Goal: Information Seeking & Learning: Learn about a topic

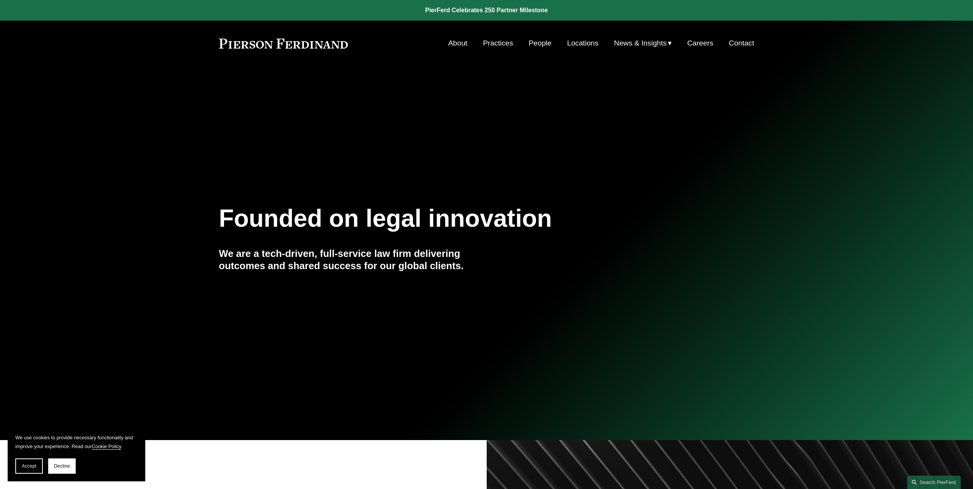
click at [544, 45] on link "People" at bounding box center [540, 43] width 23 height 15
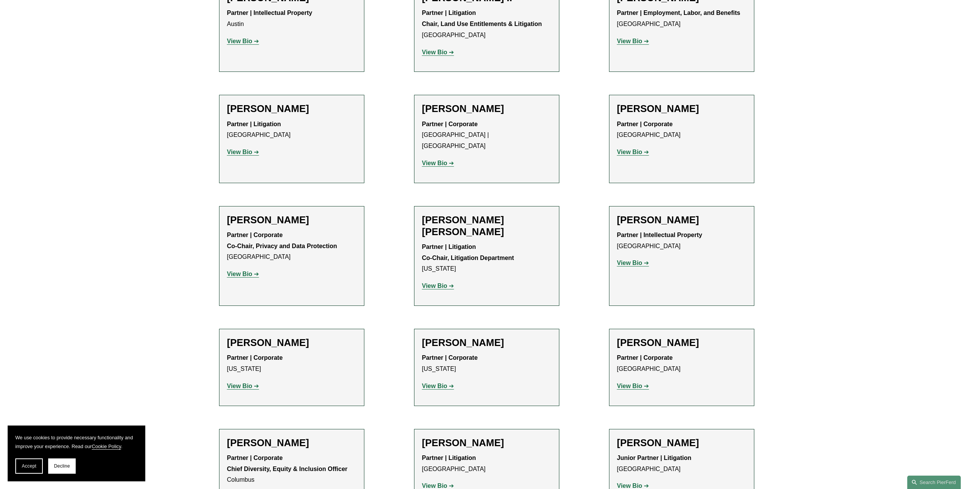
scroll to position [918, 0]
click at [442, 279] on p "View Bio" at bounding box center [486, 284] width 129 height 11
click at [442, 281] on strong "View Bio" at bounding box center [434, 284] width 25 height 6
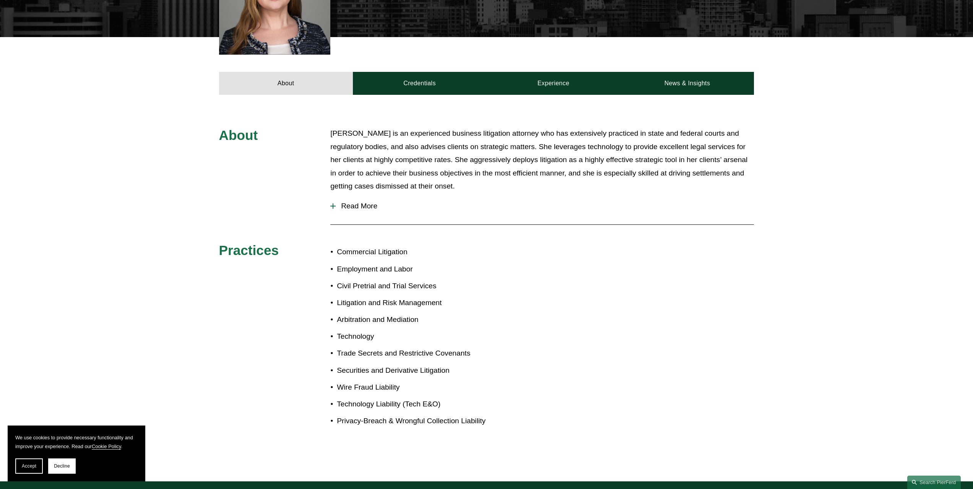
scroll to position [306, 0]
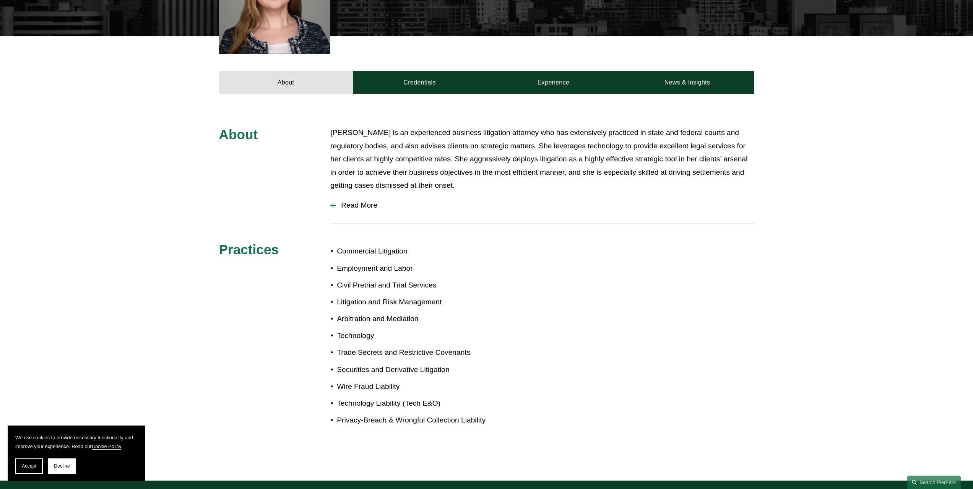
click at [330, 187] on div "About Christina is an experienced business litigation attorney who has extensiv…" at bounding box center [486, 287] width 973 height 322
click at [336, 201] on span "Read More" at bounding box center [545, 205] width 418 height 8
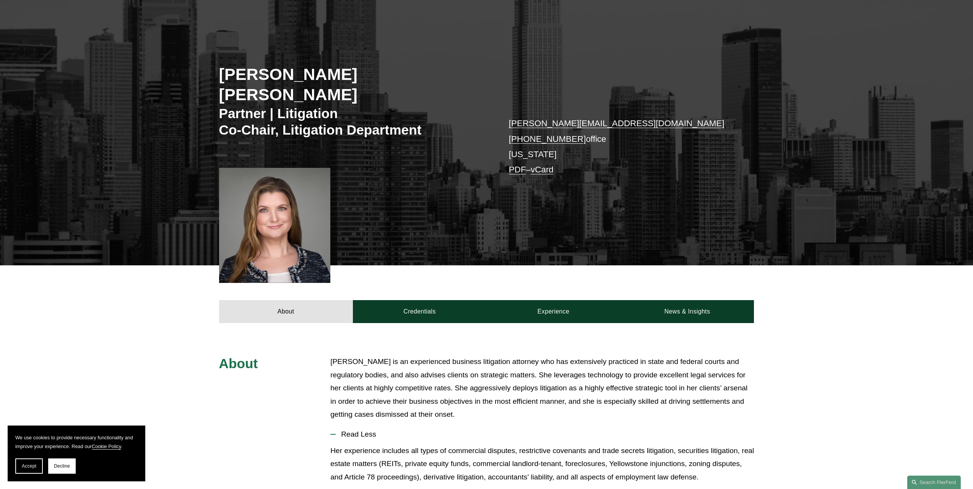
scroll to position [76, 0]
click at [392, 301] on link "Credentials" at bounding box center [420, 312] width 134 height 23
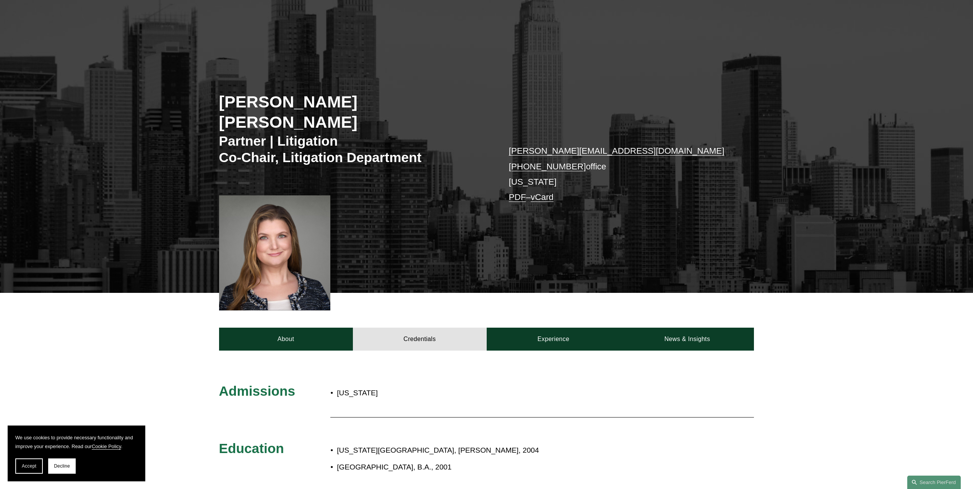
scroll to position [0, 0]
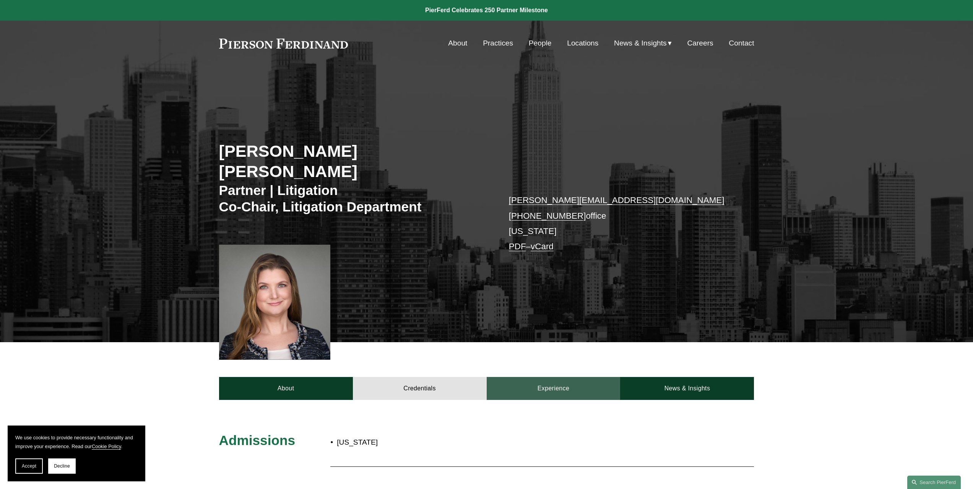
click at [553, 377] on link "Experience" at bounding box center [554, 388] width 134 height 23
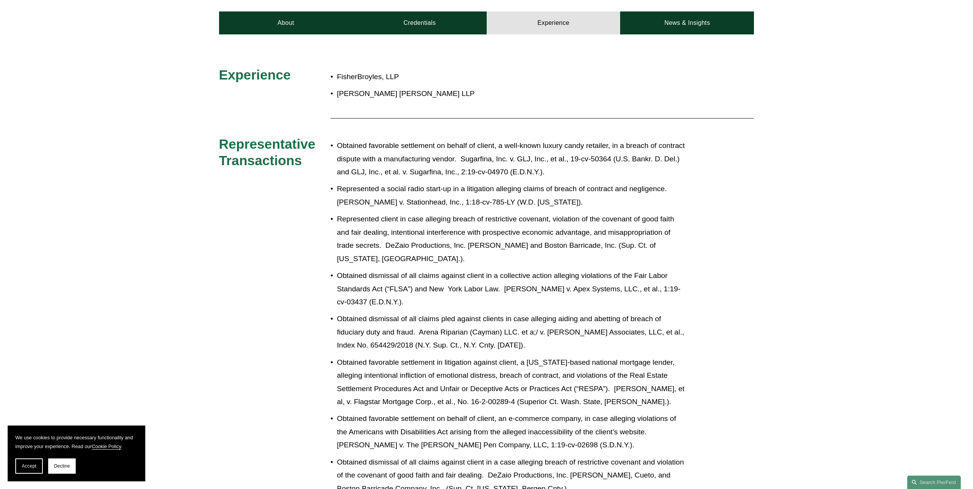
scroll to position [188, 0]
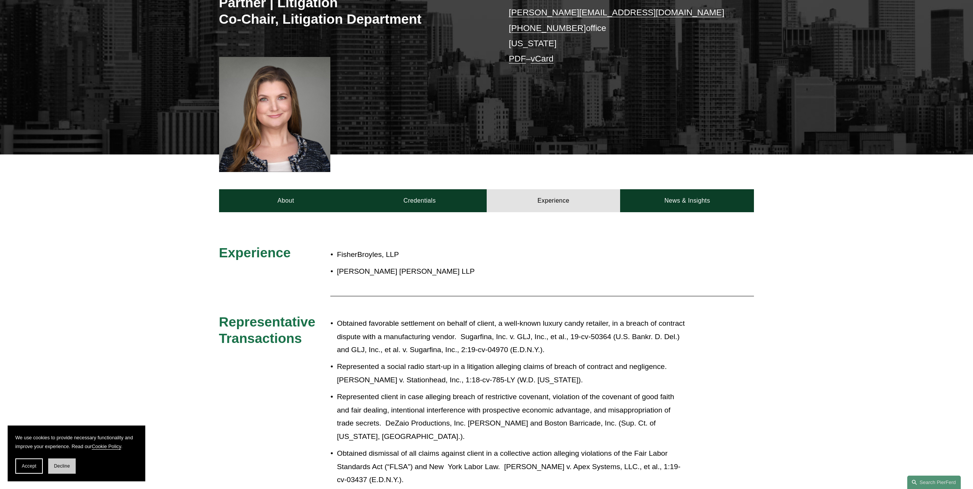
click at [61, 470] on button "Decline" at bounding box center [62, 465] width 28 height 15
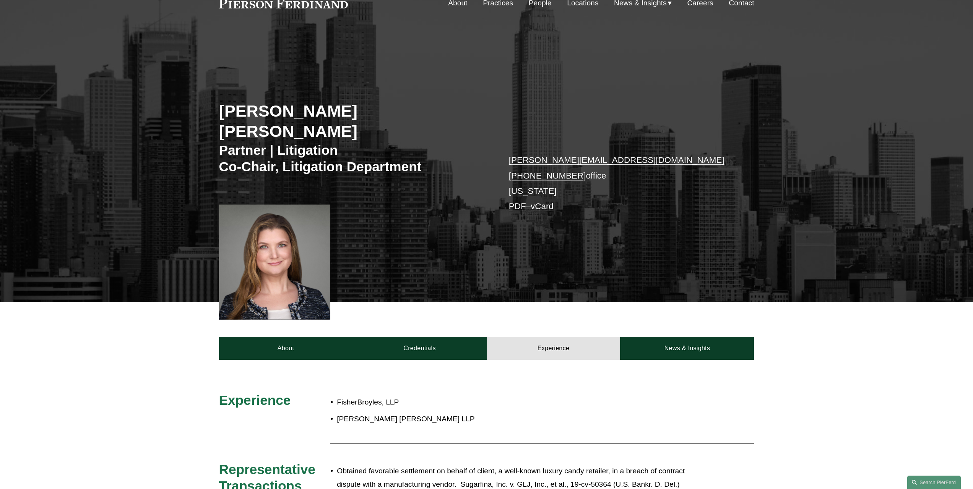
scroll to position [35, 0]
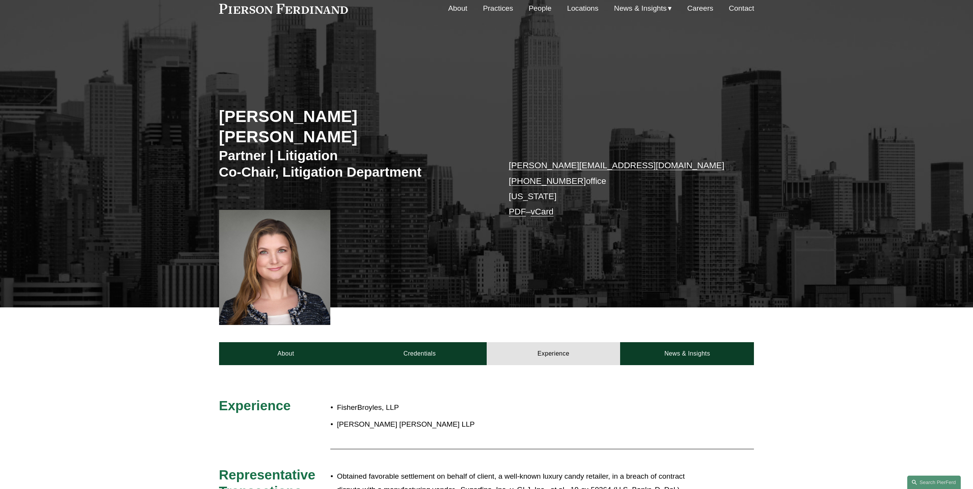
click at [536, 8] on link "People" at bounding box center [540, 8] width 23 height 15
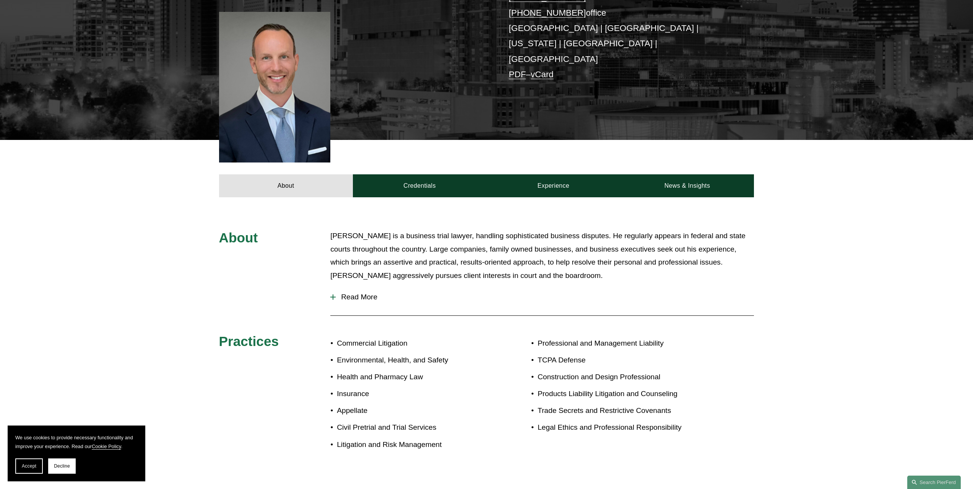
scroll to position [229, 0]
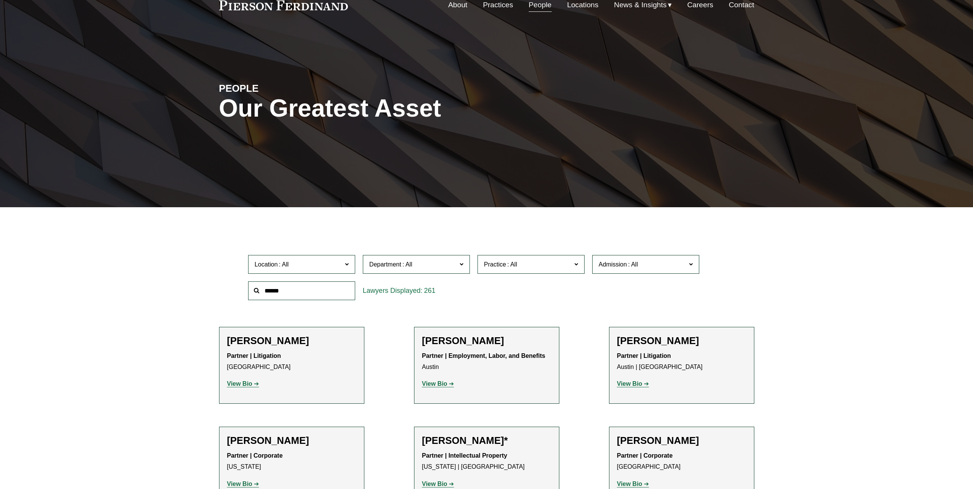
scroll to position [42, 0]
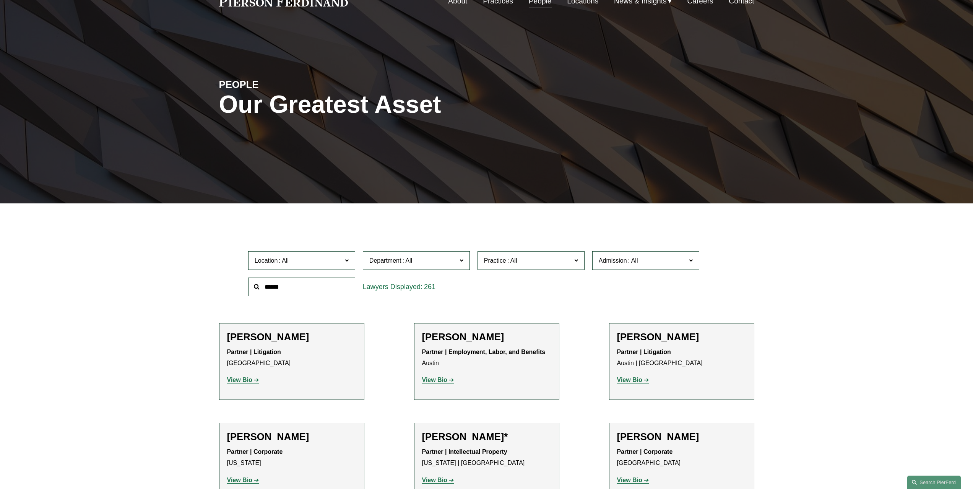
click at [549, 264] on span "Practice" at bounding box center [528, 260] width 88 height 10
click at [0, 0] on link "Litigation and Risk Management" at bounding box center [0, 0] width 0 height 0
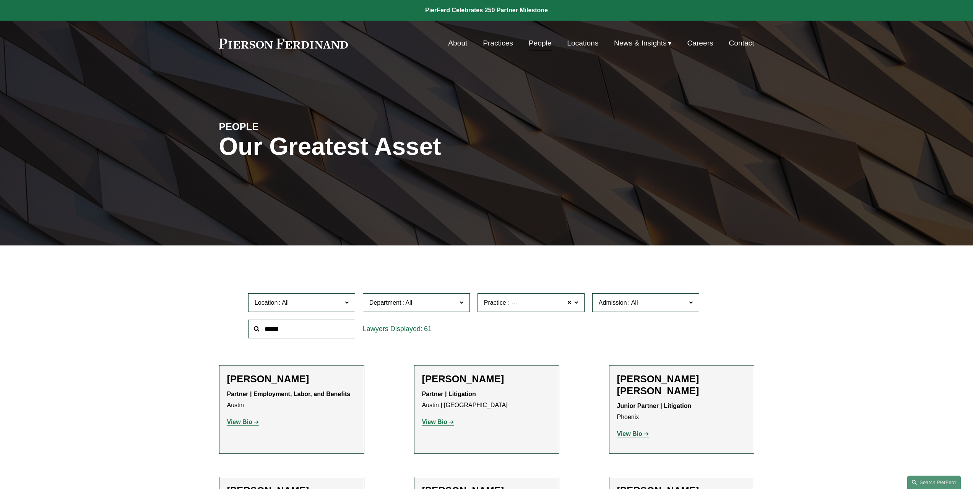
click at [448, 44] on link "About" at bounding box center [457, 43] width 19 height 15
